Goal: Check status: Check status

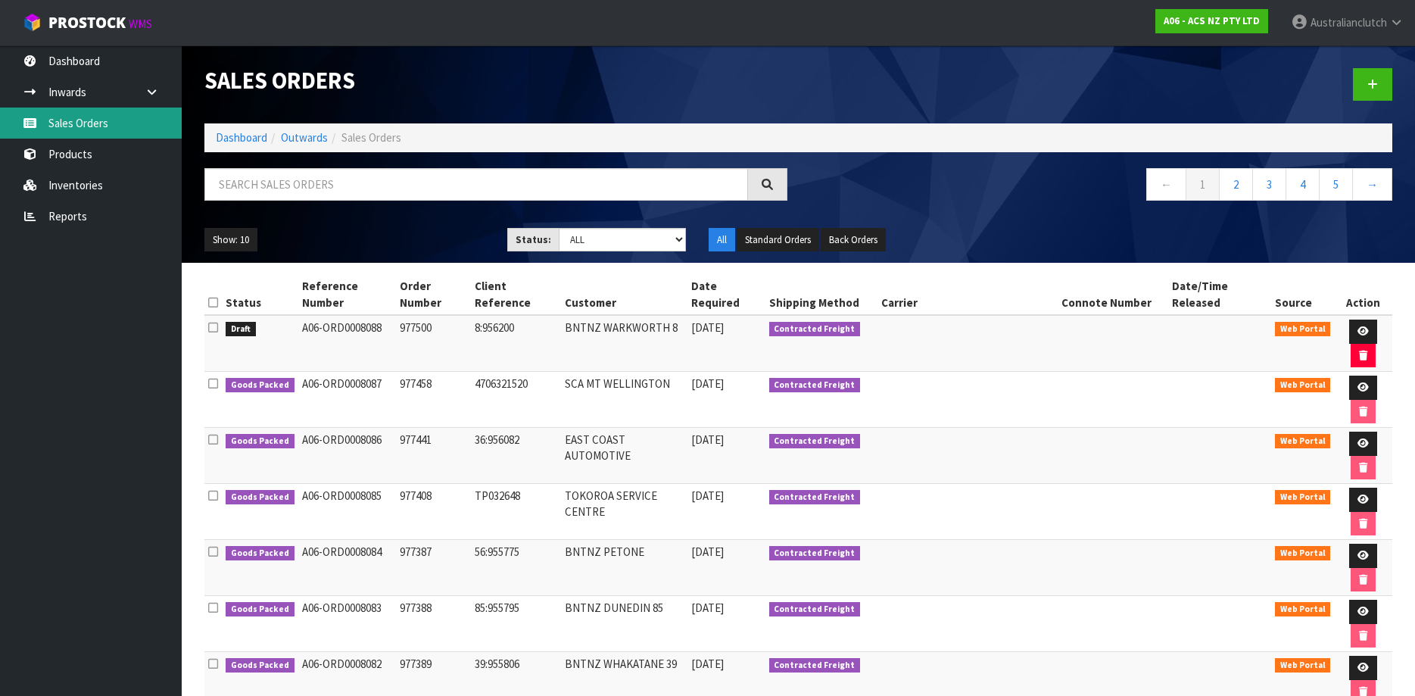
click at [104, 136] on link "Sales Orders" at bounding box center [91, 122] width 182 height 31
click at [77, 111] on link "Sales Orders" at bounding box center [91, 122] width 182 height 31
click at [142, 26] on small "WMS" at bounding box center [140, 24] width 23 height 14
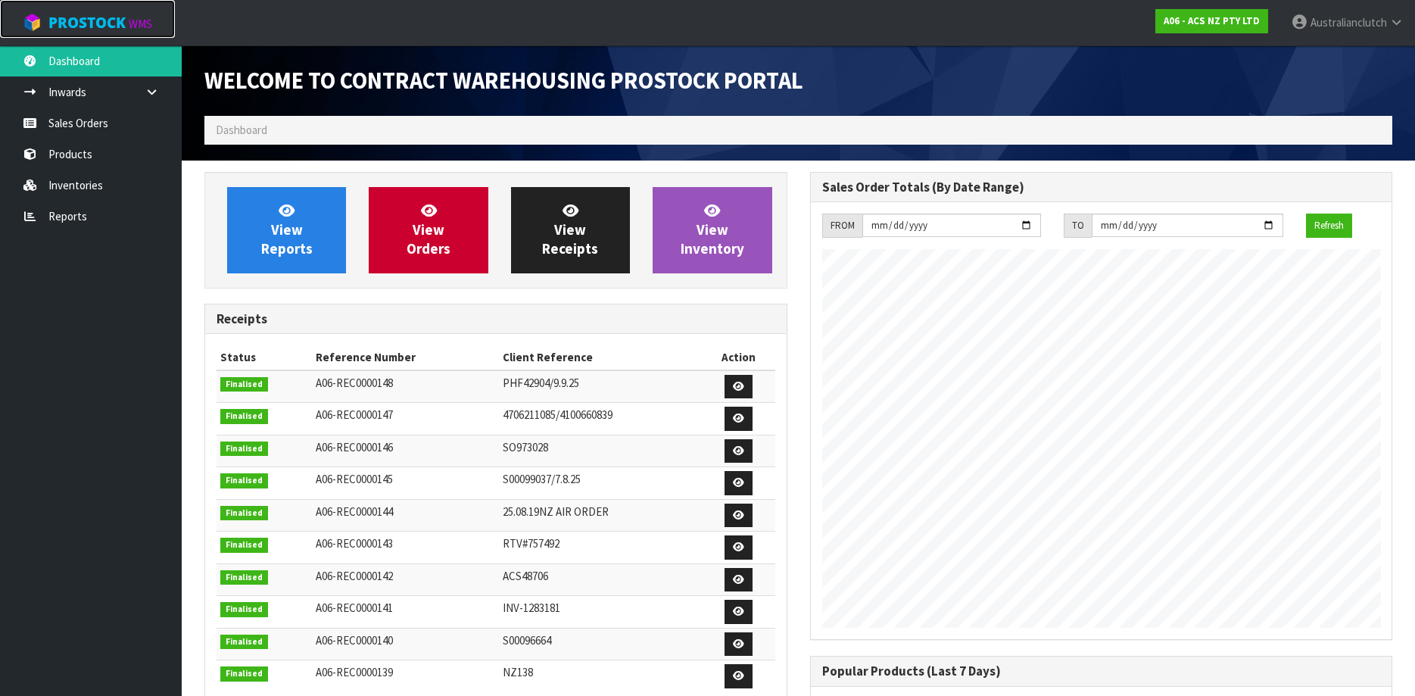
scroll to position [840, 606]
click at [49, 129] on link "Sales Orders" at bounding box center [91, 122] width 182 height 31
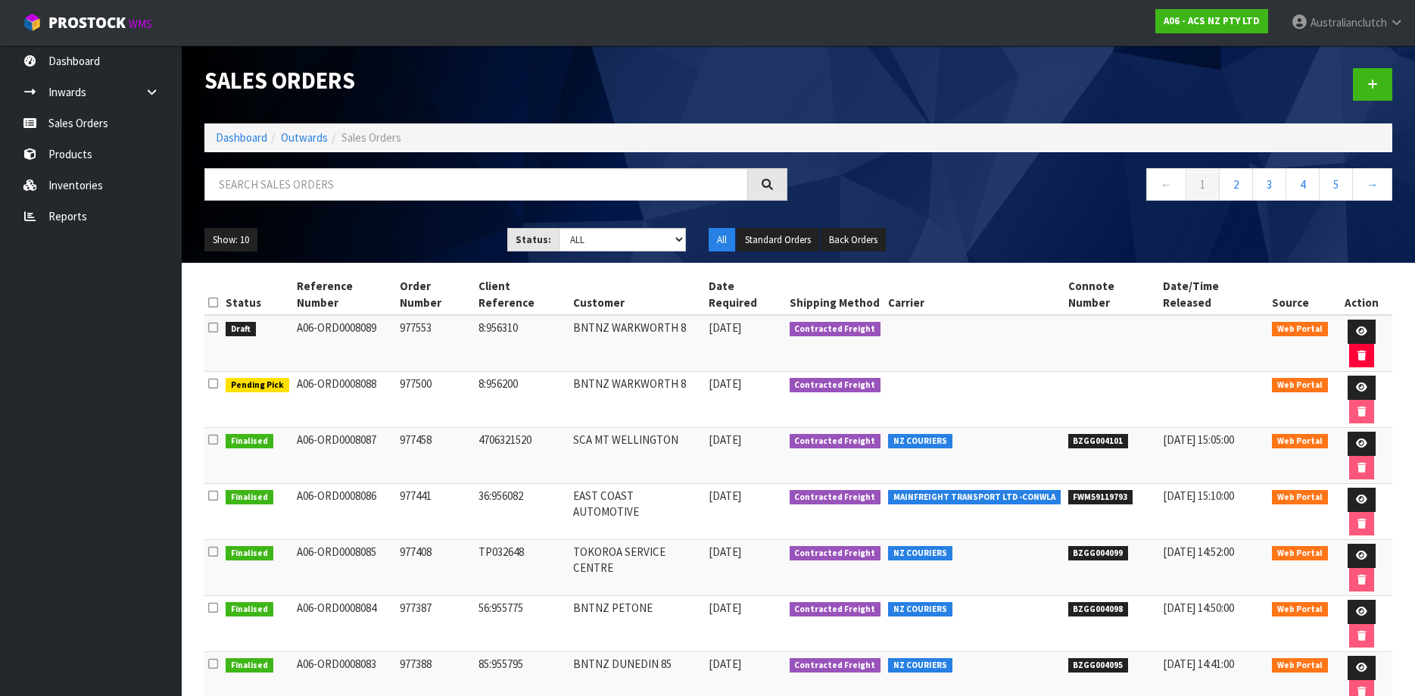
copy span "FWM59118684"
